Goal: Find specific page/section: Find specific page/section

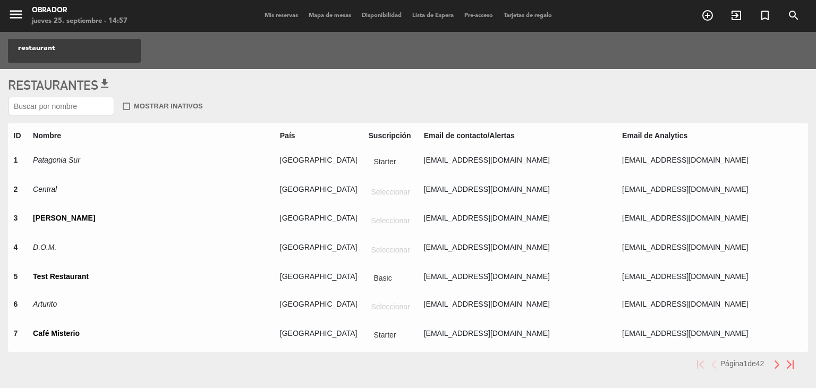
click at [71, 109] on input "text" at bounding box center [61, 106] width 106 height 19
paste input "El Sótano de C"
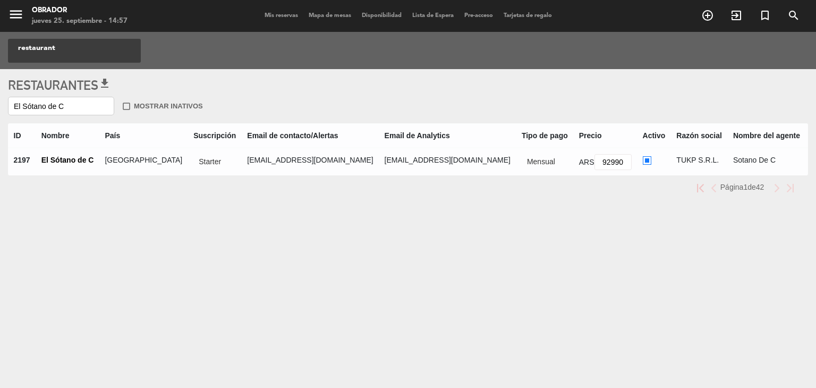
type input "El Sótano de C"
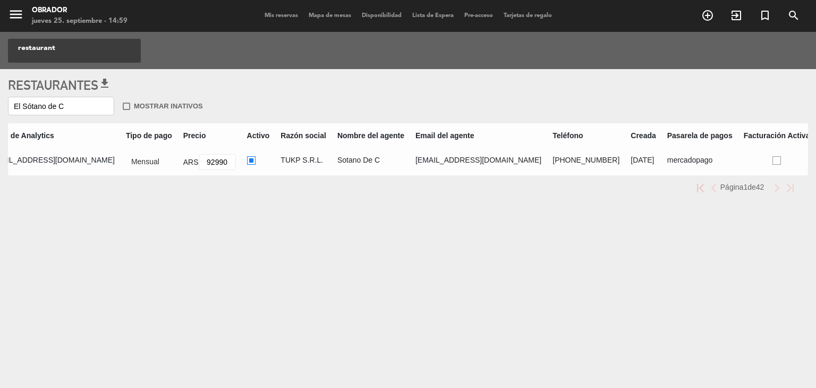
scroll to position [0, 427]
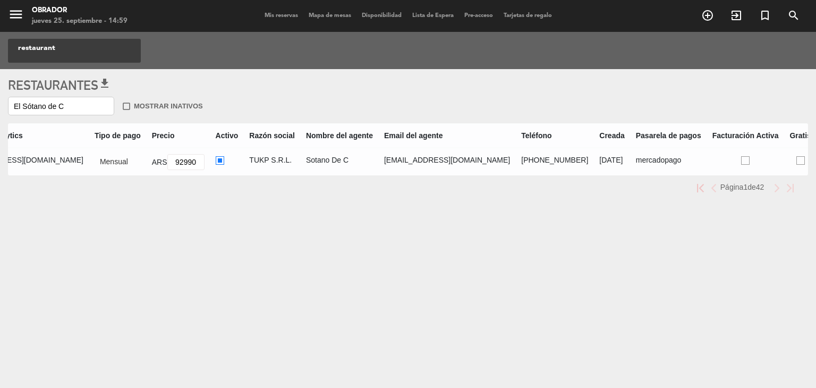
click at [741, 159] on ins at bounding box center [745, 160] width 8 height 9
click at [745, 159] on input "radio" at bounding box center [748, 159] width 7 height 7
radio input "true"
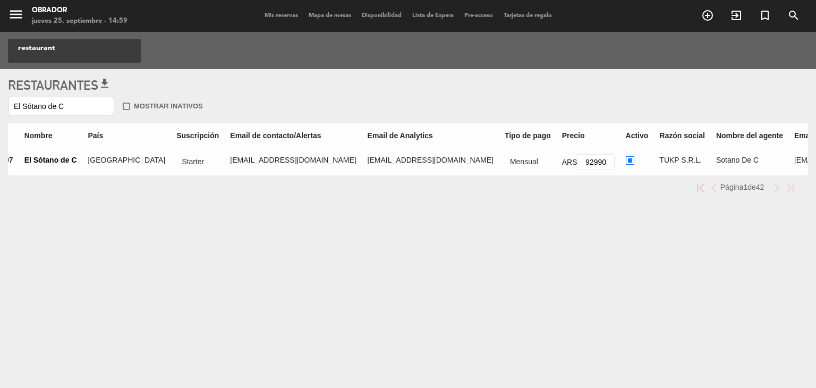
scroll to position [0, 0]
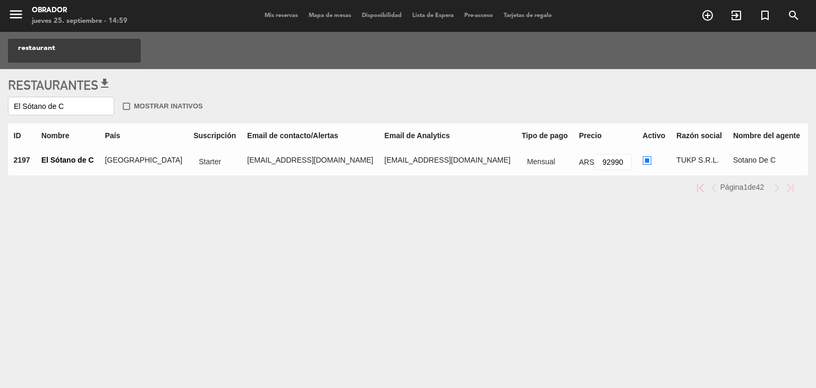
drag, startPoint x: 96, startPoint y: 161, endPoint x: 33, endPoint y: 164, distance: 62.2
copy tr "El Sótano de C"
click at [144, 242] on div "menu Obrador jueves 25. septiembre - 14:59 Mis reservas Mapa de mesas Disponibi…" at bounding box center [408, 194] width 816 height 388
drag, startPoint x: 92, startPoint y: 164, endPoint x: 52, endPoint y: 160, distance: 40.6
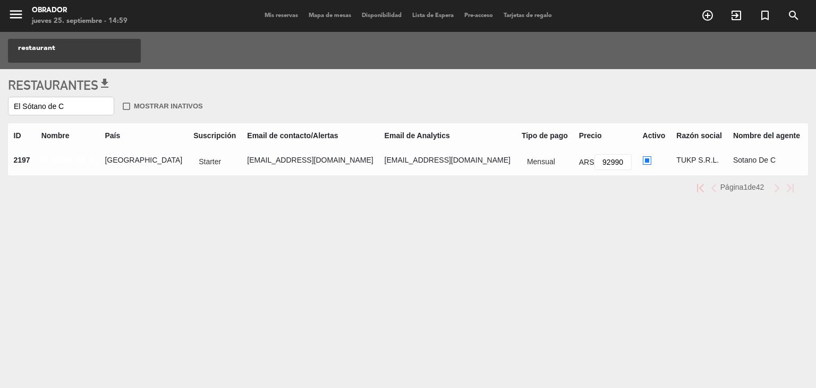
click at [52, 160] on th "El Sótano de C" at bounding box center [68, 162] width 64 height 28
copy link "Sótano de C"
